Goal: Task Accomplishment & Management: Complete application form

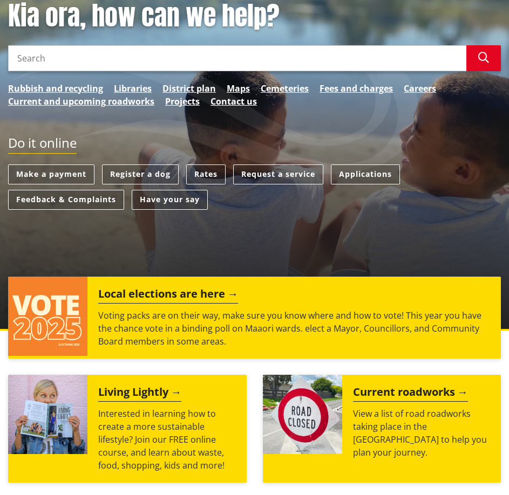
scroll to position [108, 0]
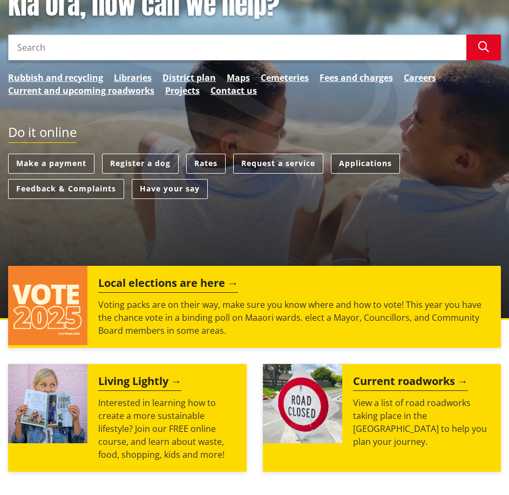
click at [357, 162] on link "Applications" at bounding box center [365, 164] width 69 height 20
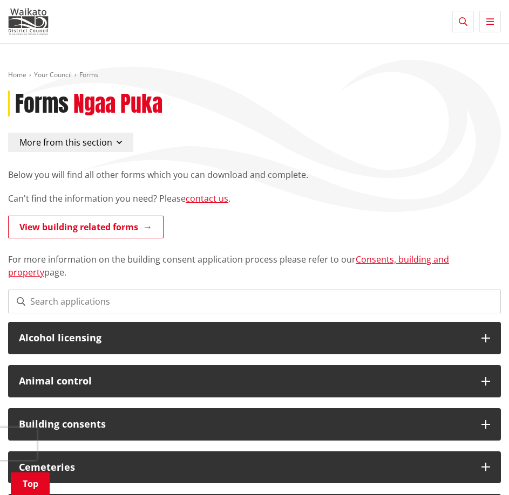
scroll to position [162, 0]
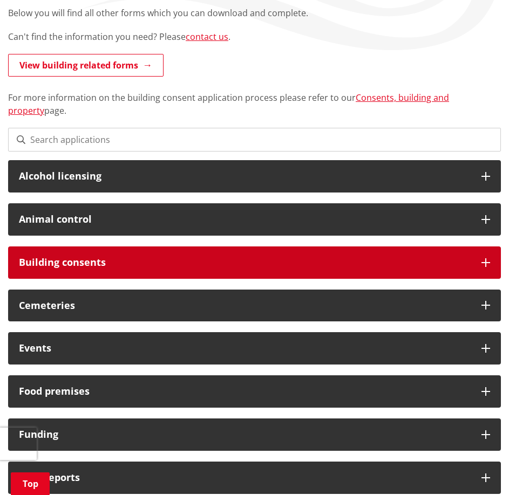
click at [207, 264] on h3 "Building consents" at bounding box center [244, 262] width 451 height 11
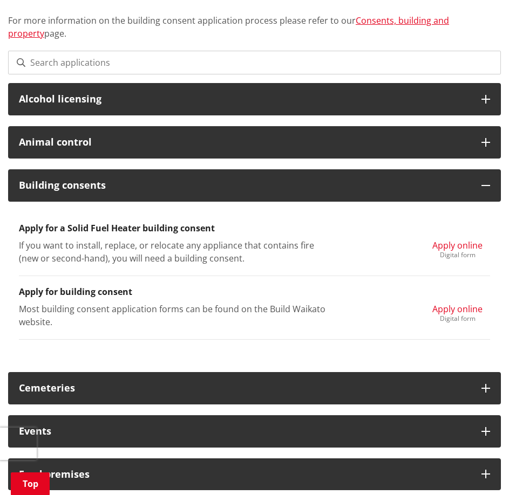
scroll to position [270, 0]
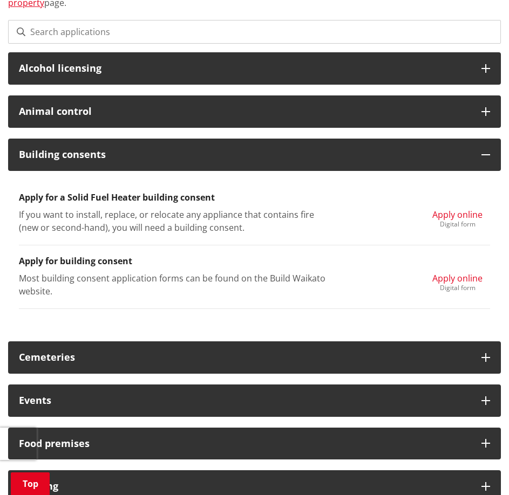
click at [450, 278] on span "Apply online" at bounding box center [457, 278] width 50 height 12
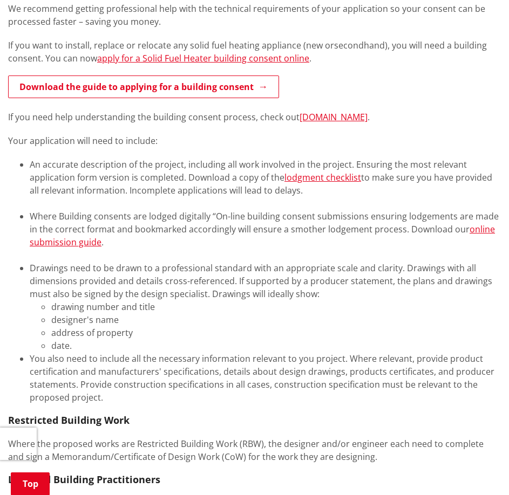
scroll to position [216, 0]
click at [296, 177] on link "lodgment checklist" at bounding box center [322, 177] width 77 height 12
